Goal: Information Seeking & Learning: Compare options

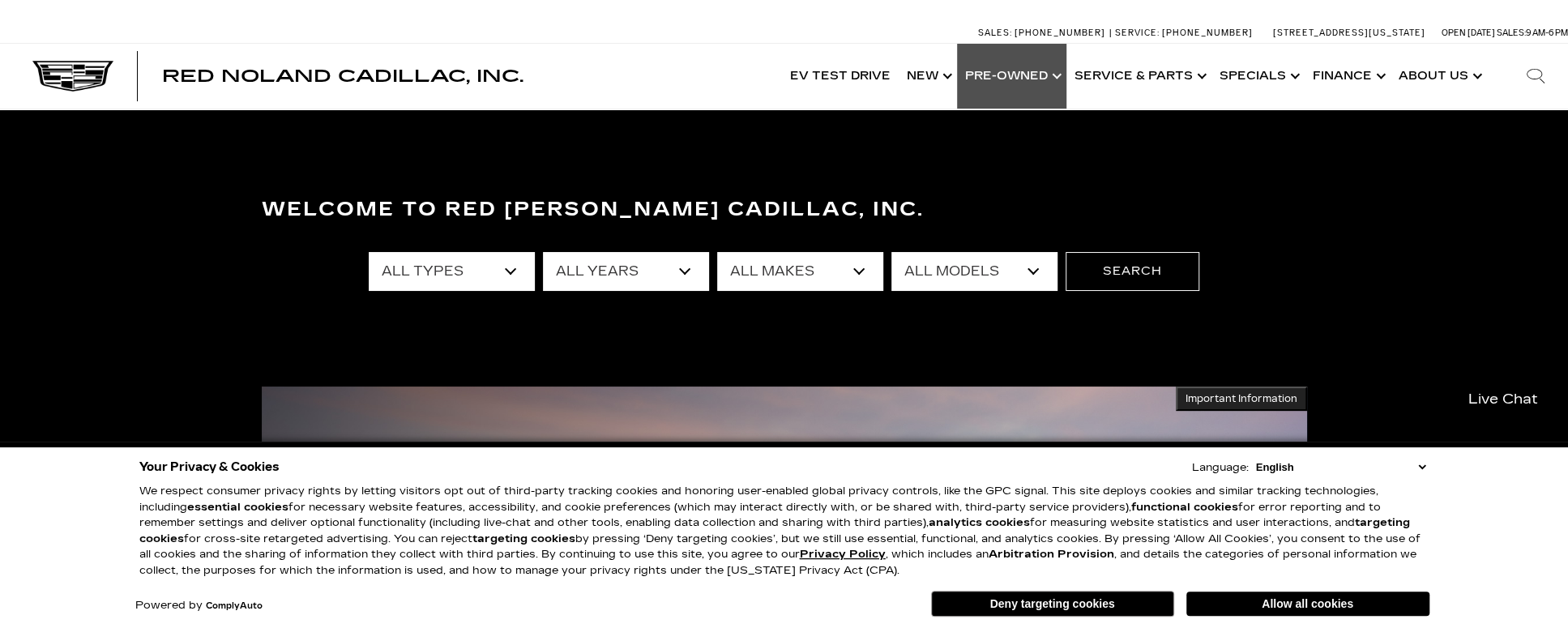
click at [1023, 75] on link "Show Pre-Owned" at bounding box center [1011, 76] width 109 height 65
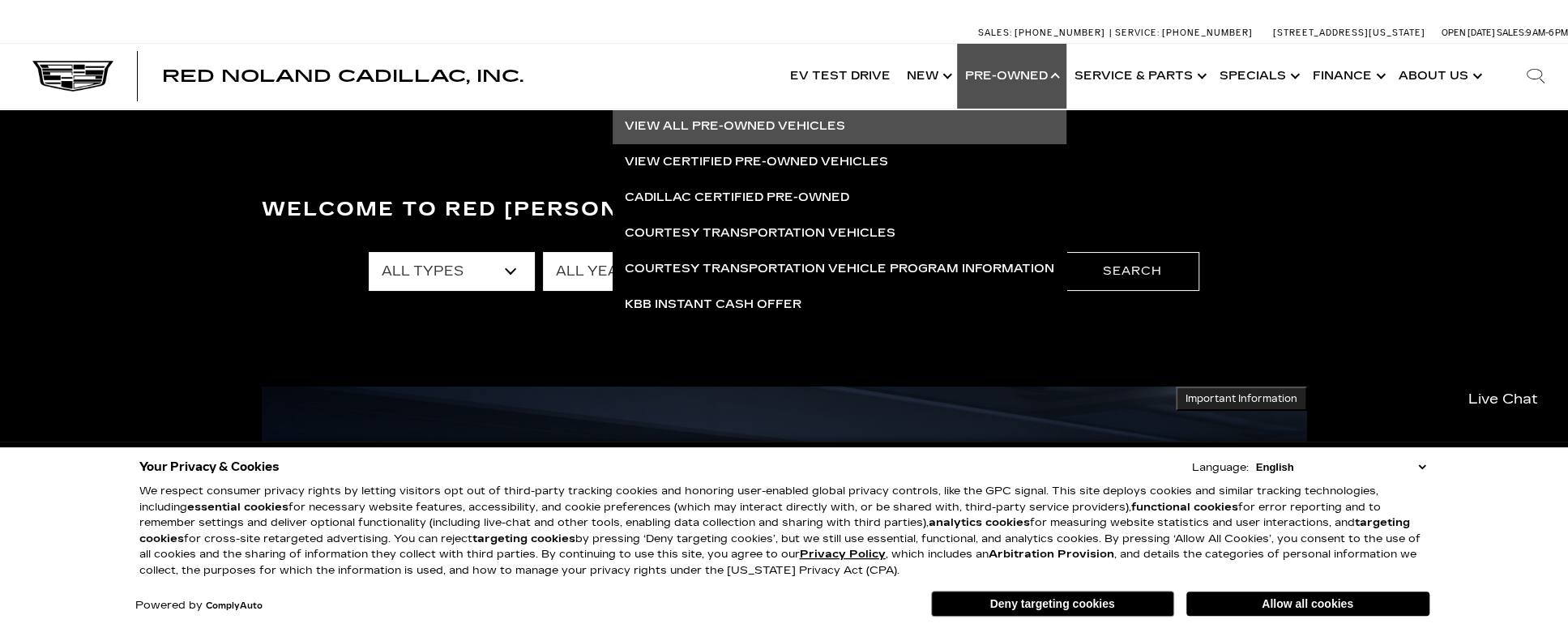
click at [699, 129] on link "View All Pre-Owned Vehicles" at bounding box center [839, 127] width 454 height 36
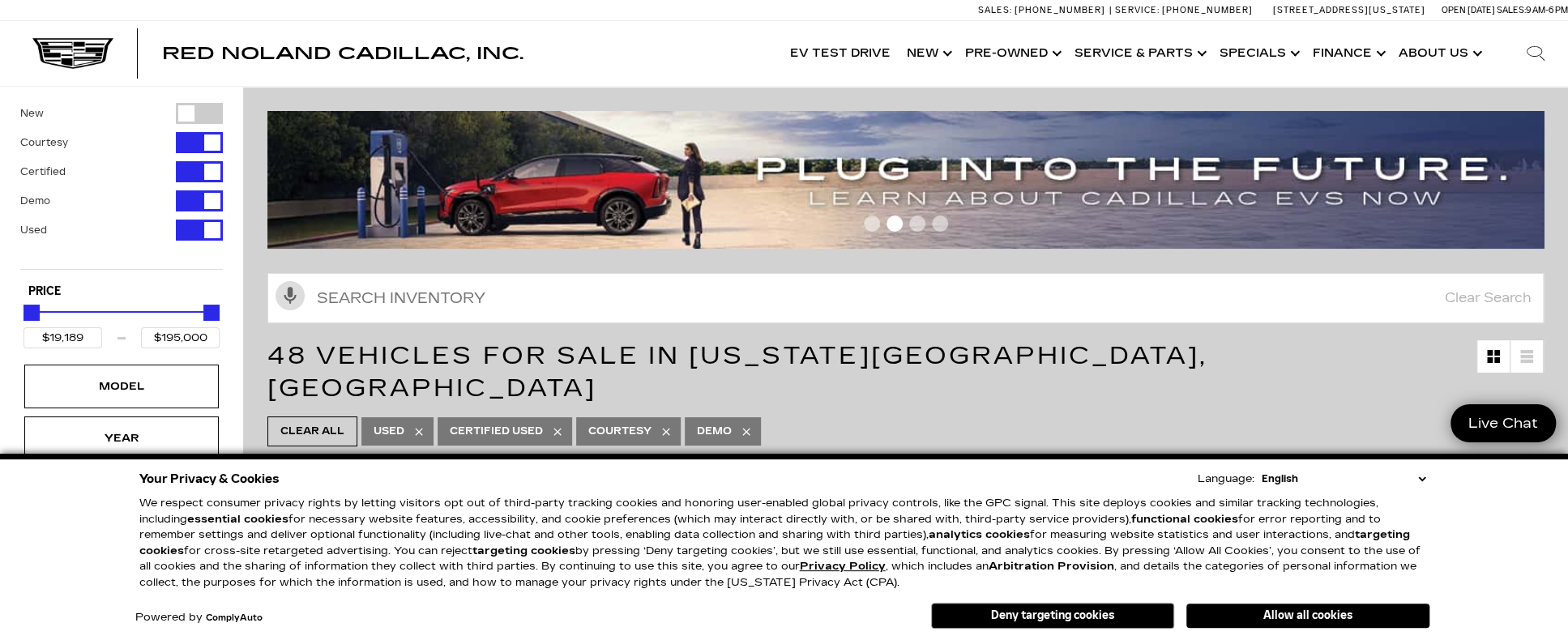
click at [1285, 616] on button "Allow all cookies" at bounding box center [1307, 616] width 243 height 25
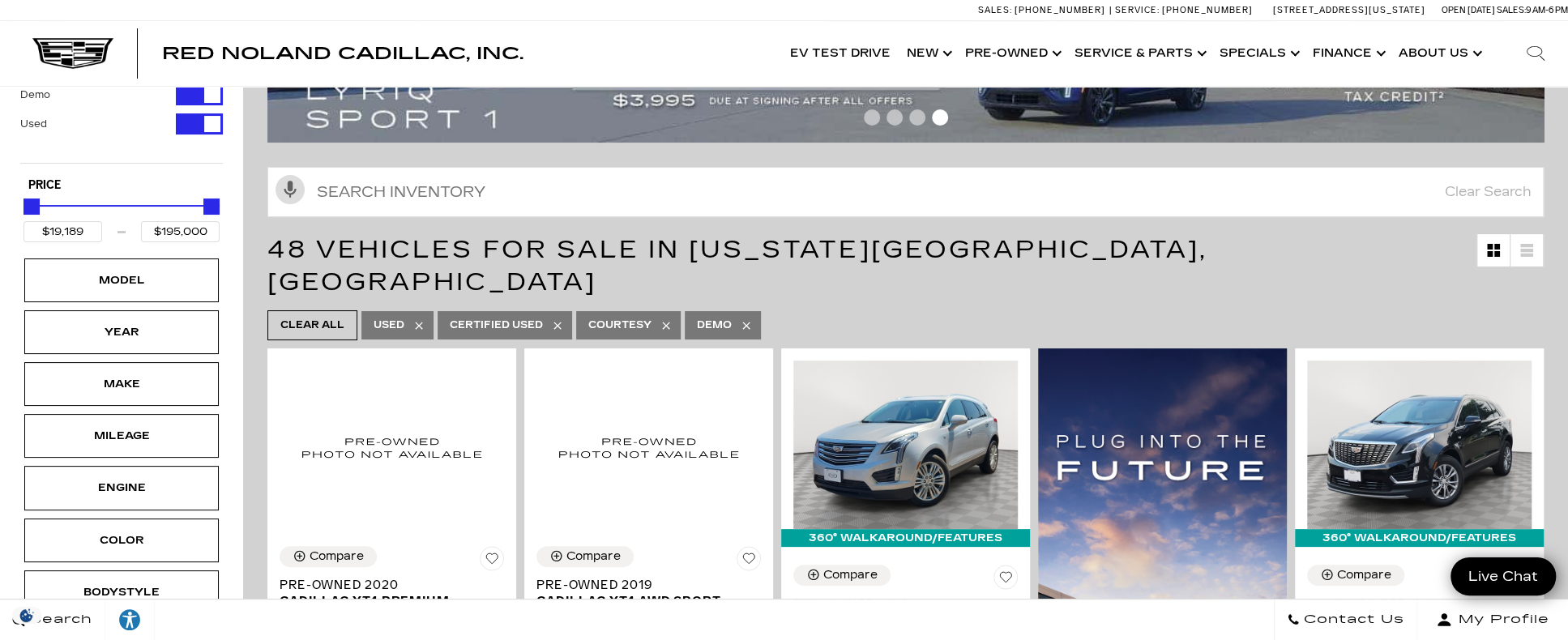
scroll to position [81, 0]
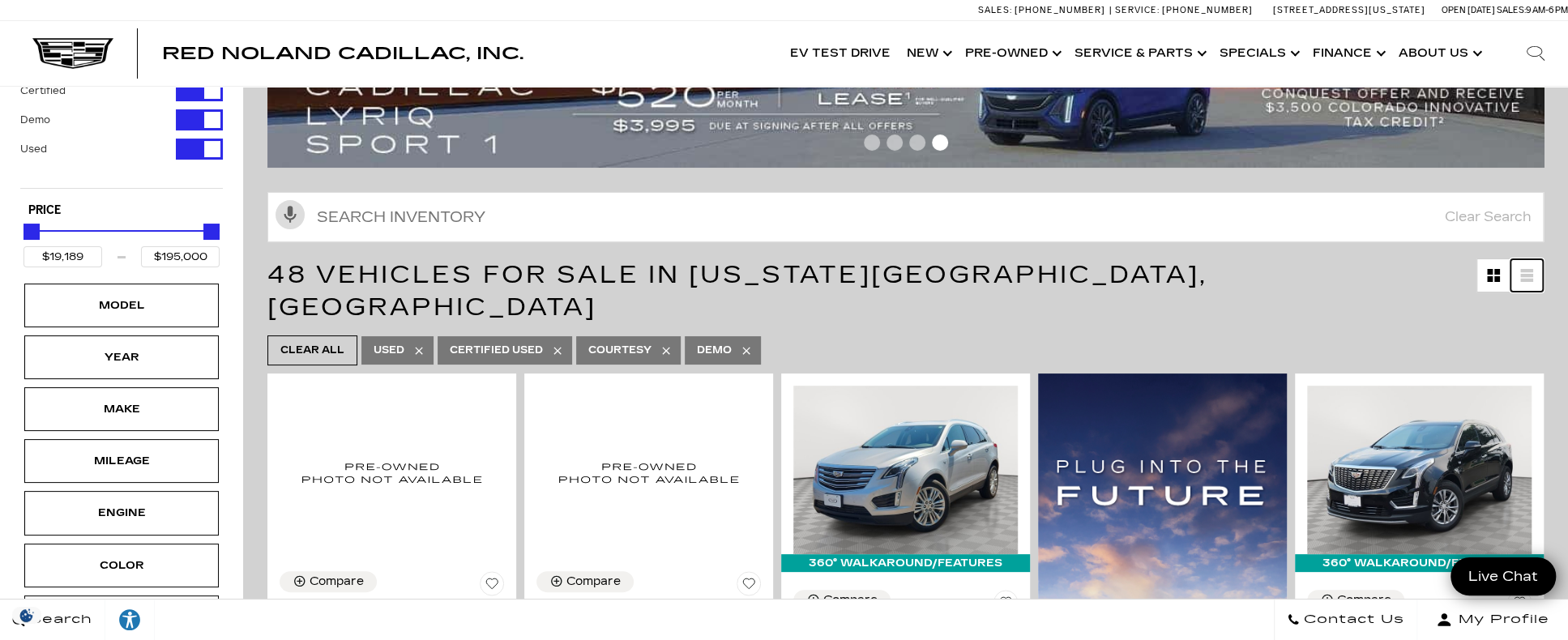
click at [1533, 276] on icon at bounding box center [1526, 276] width 13 height 13
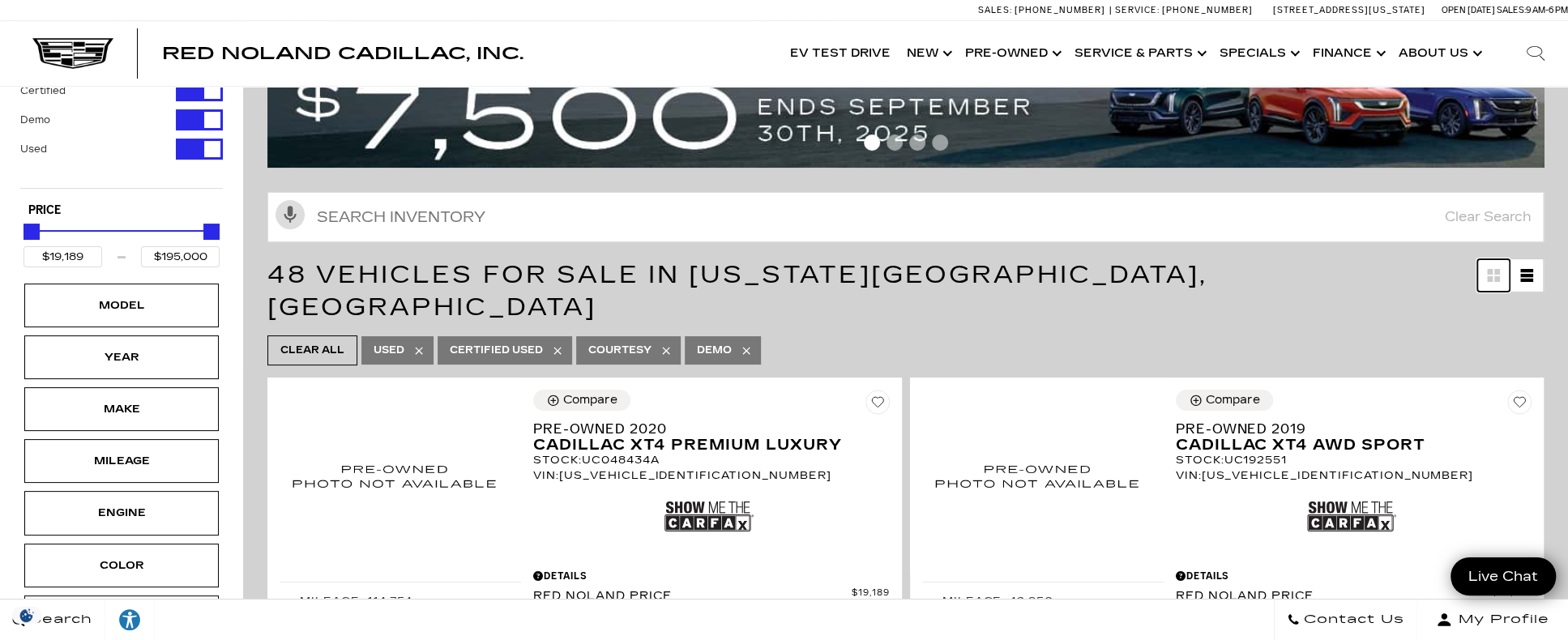
click at [1492, 280] on icon "Grid View" at bounding box center [1489, 279] width 6 height 6
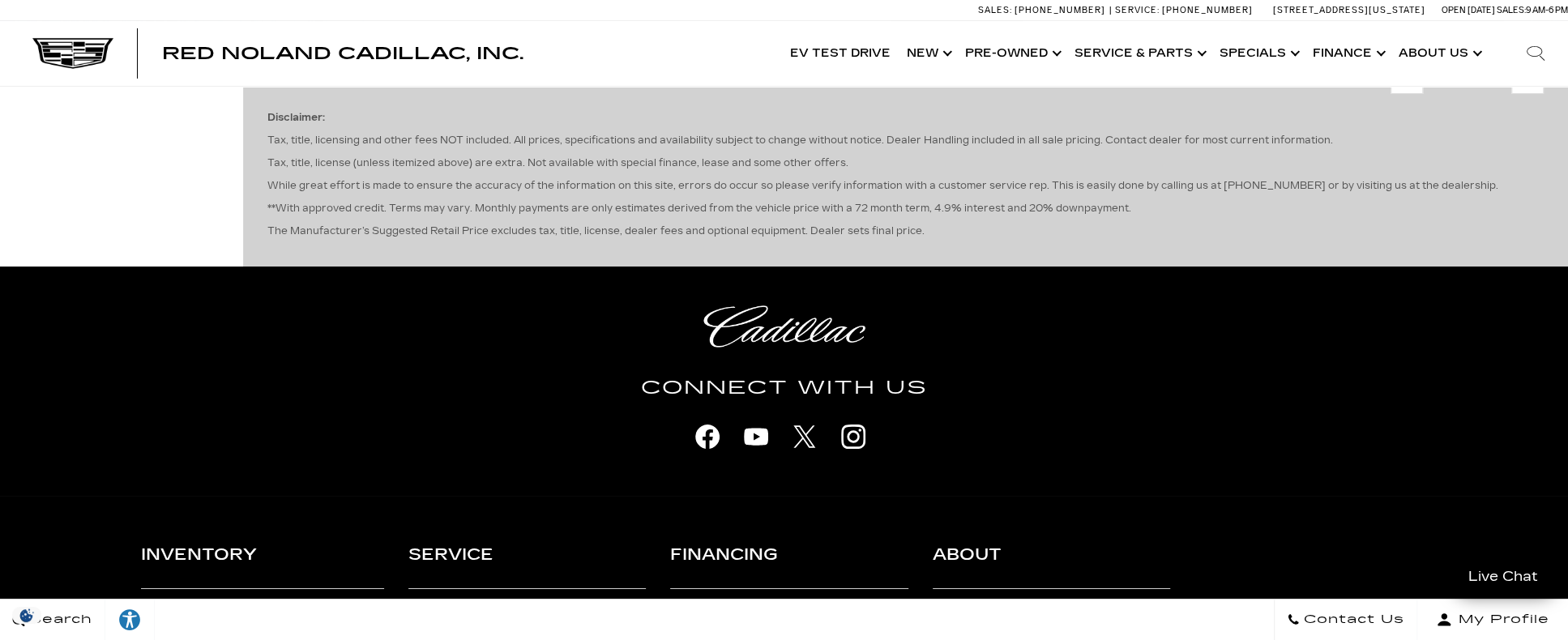
scroll to position [3971, 0]
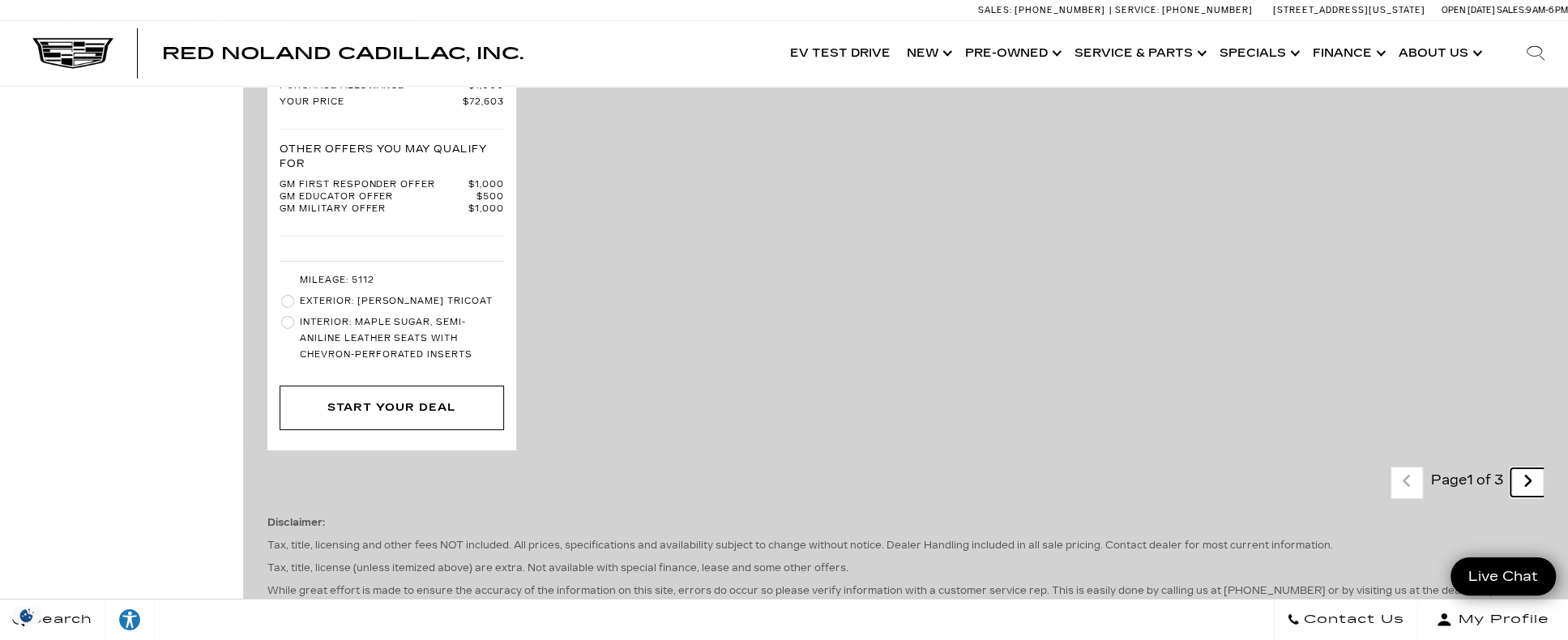
drag, startPoint x: 1552, startPoint y: 356, endPoint x: 1519, endPoint y: 359, distance: 33.1
click at [1545, 468] on link "Next - Page" at bounding box center [1527, 483] width 35 height 28
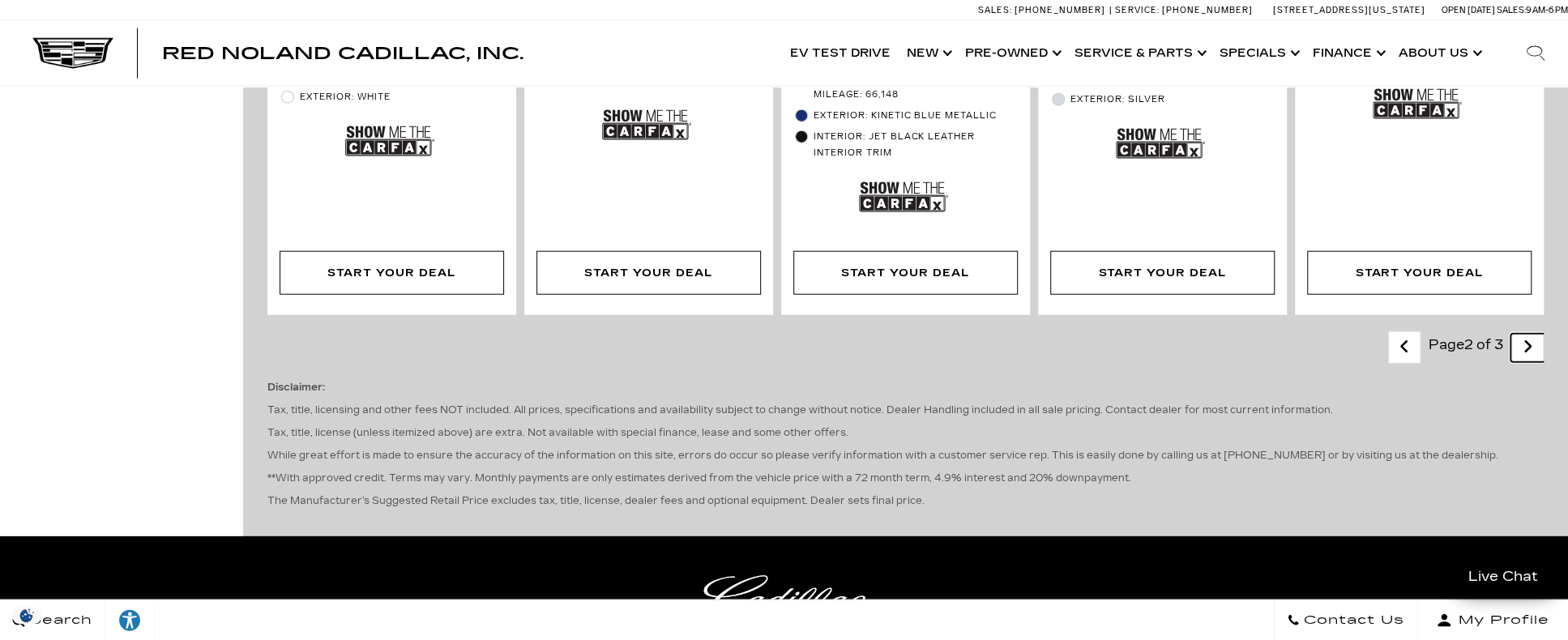
scroll to position [2998, 0]
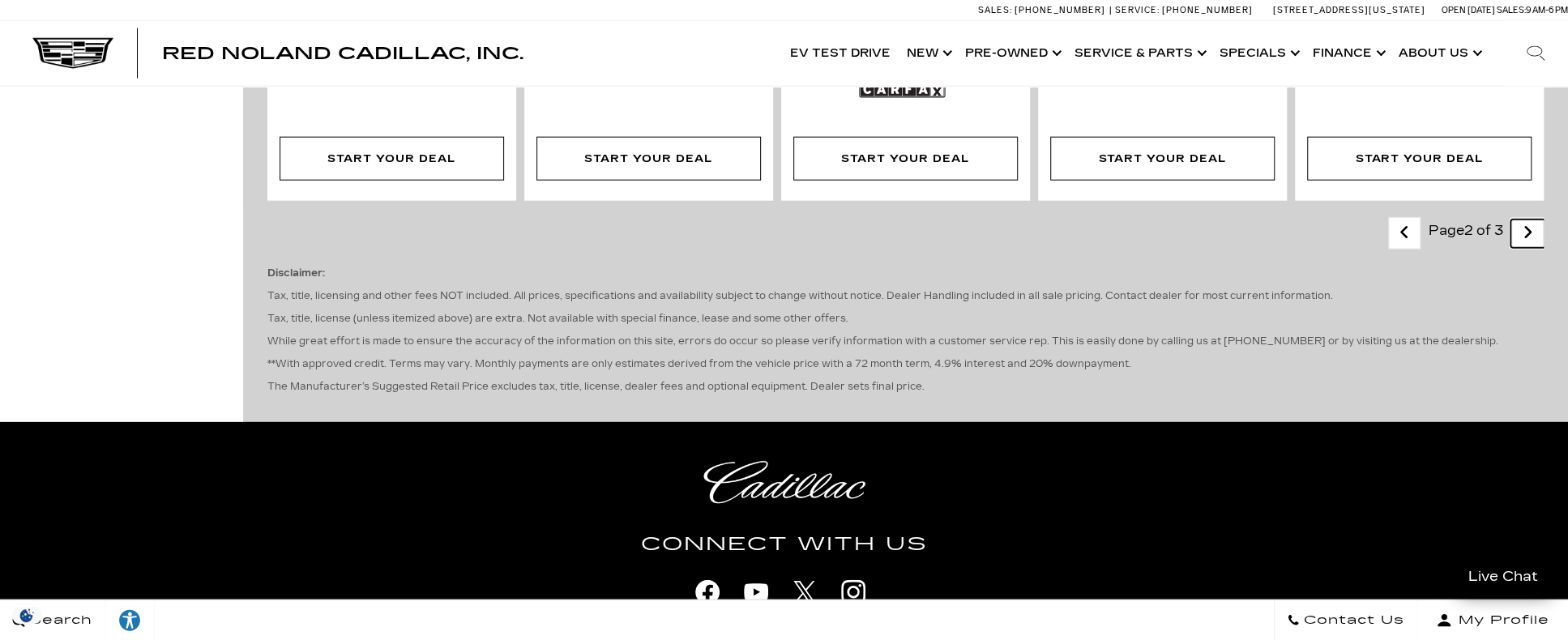
click at [1533, 220] on icon "next page" at bounding box center [1527, 232] width 10 height 26
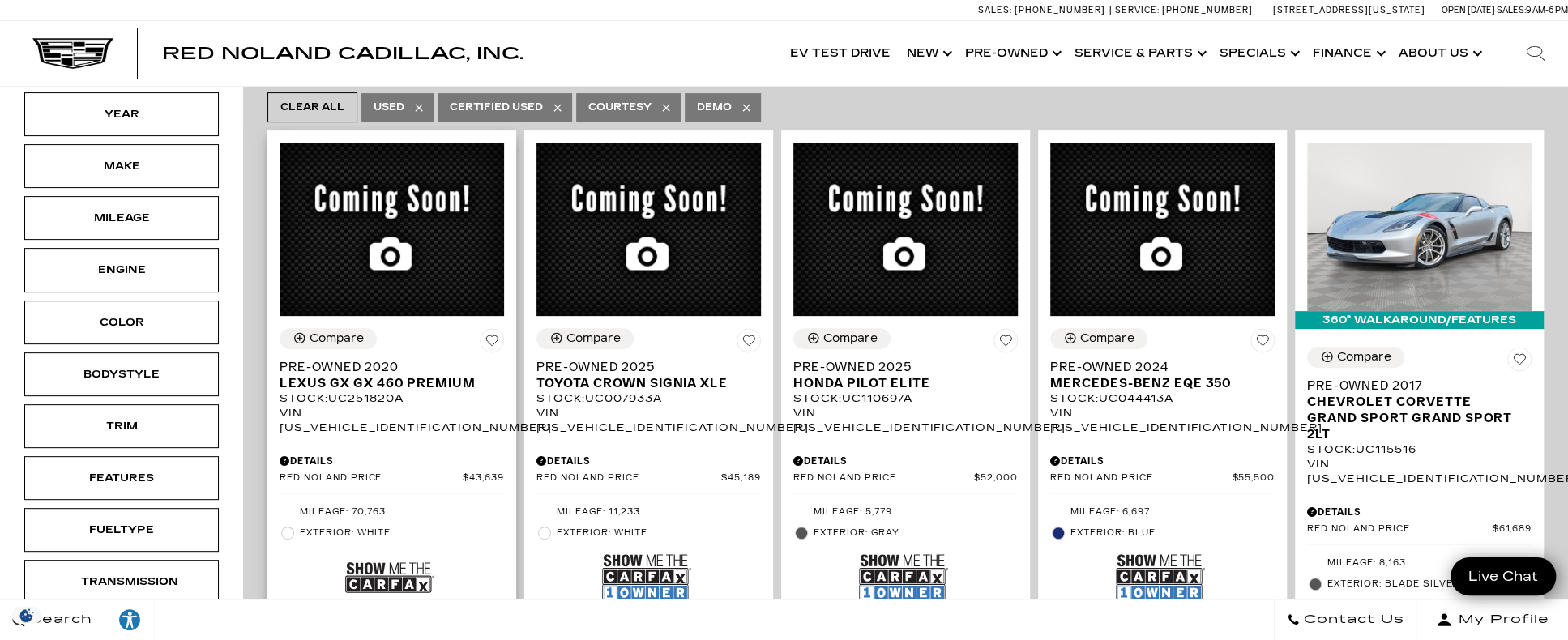
scroll to position [162, 0]
